Goal: Find specific page/section: Find specific page/section

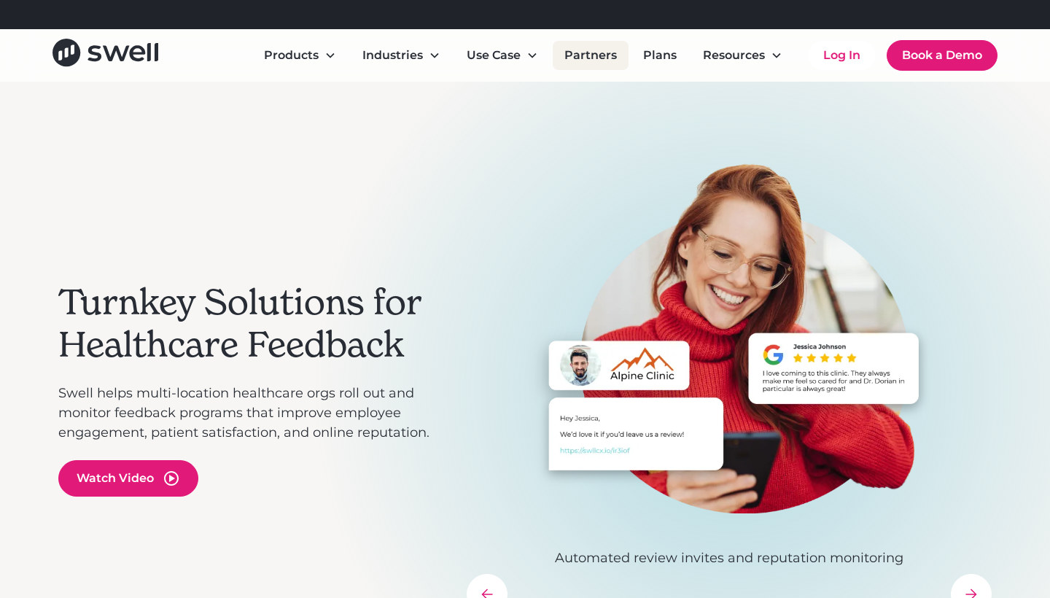
click at [583, 58] on link "Partners" at bounding box center [591, 55] width 76 height 29
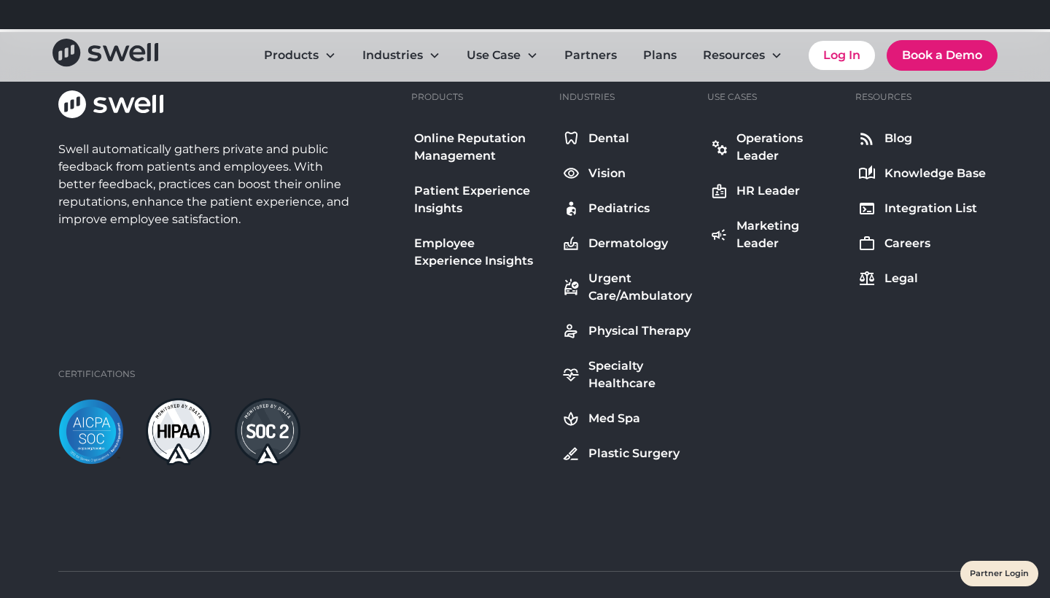
scroll to position [996, 0]
click at [101, 50] on icon "home" at bounding box center [105, 53] width 106 height 28
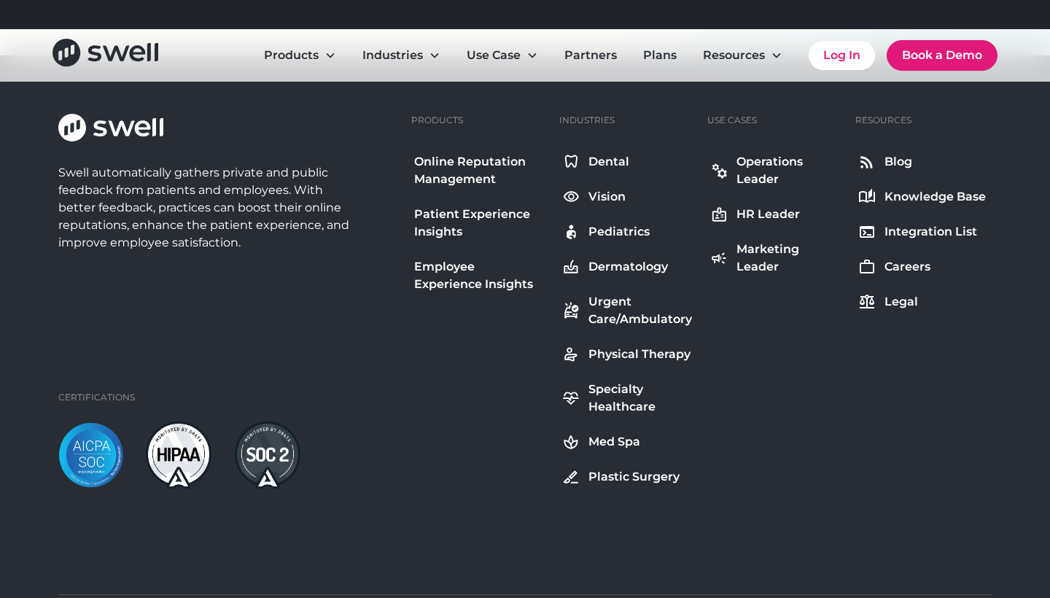
scroll to position [5376, 0]
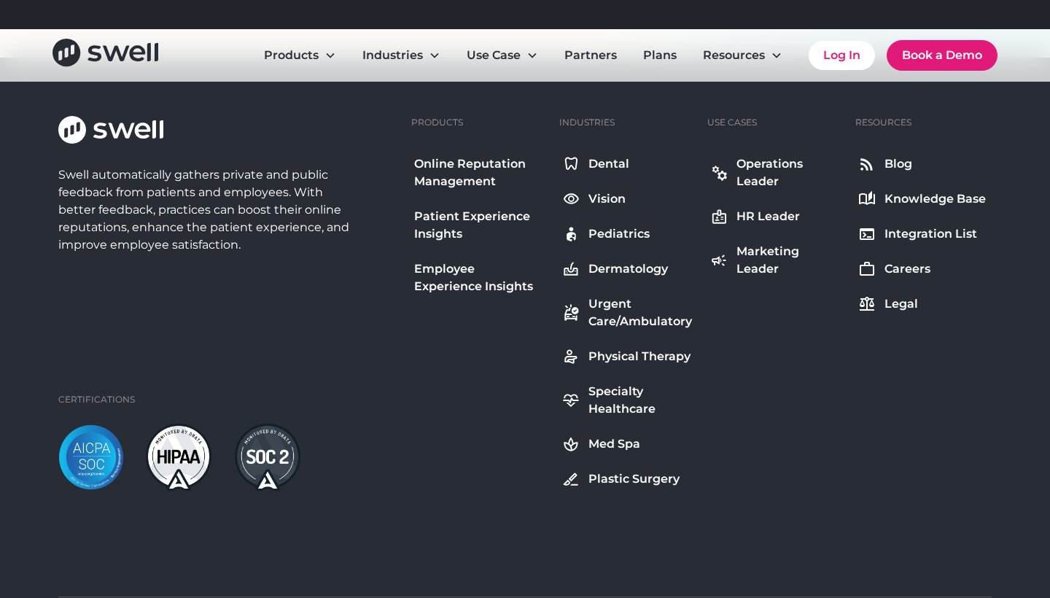
click at [904, 235] on div "Integration List" at bounding box center [930, 233] width 93 height 17
